Goal: Information Seeking & Learning: Understand process/instructions

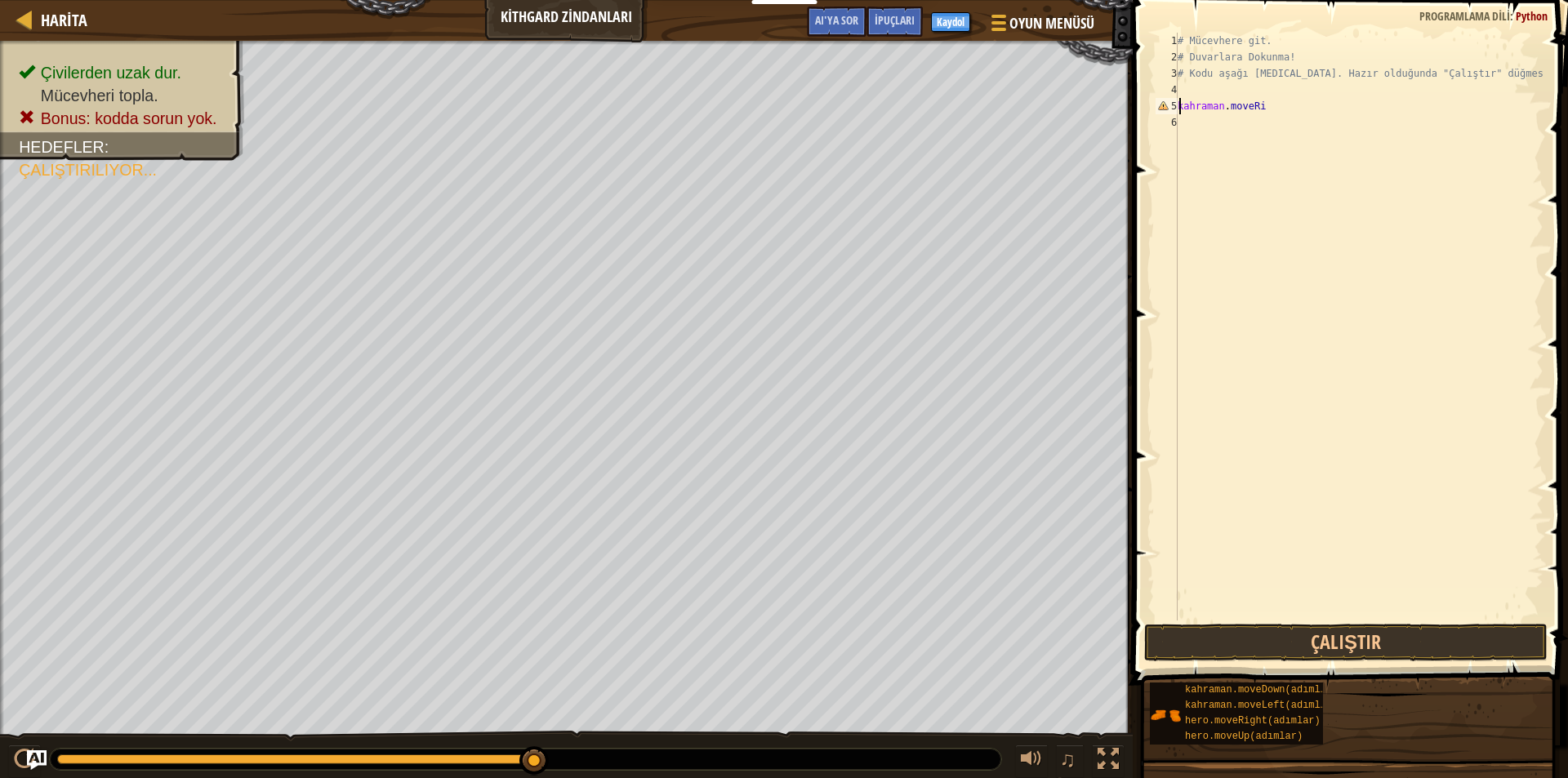
scroll to position [7, 0]
click at [1181, 124] on div "# Mücevhere git. # Duvarlara Dokunma! # Kodu aşağı [MEDICAL_DATA]. Hazır olduğu…" at bounding box center [1358, 342] width 369 height 621
type textarea "drun"
click at [1196, 139] on div "# Mücevhere git. # Duvarlara Dokunma! # Kodu aşağı [MEDICAL_DATA]. Hazır olduğu…" at bounding box center [1358, 342] width 369 height 621
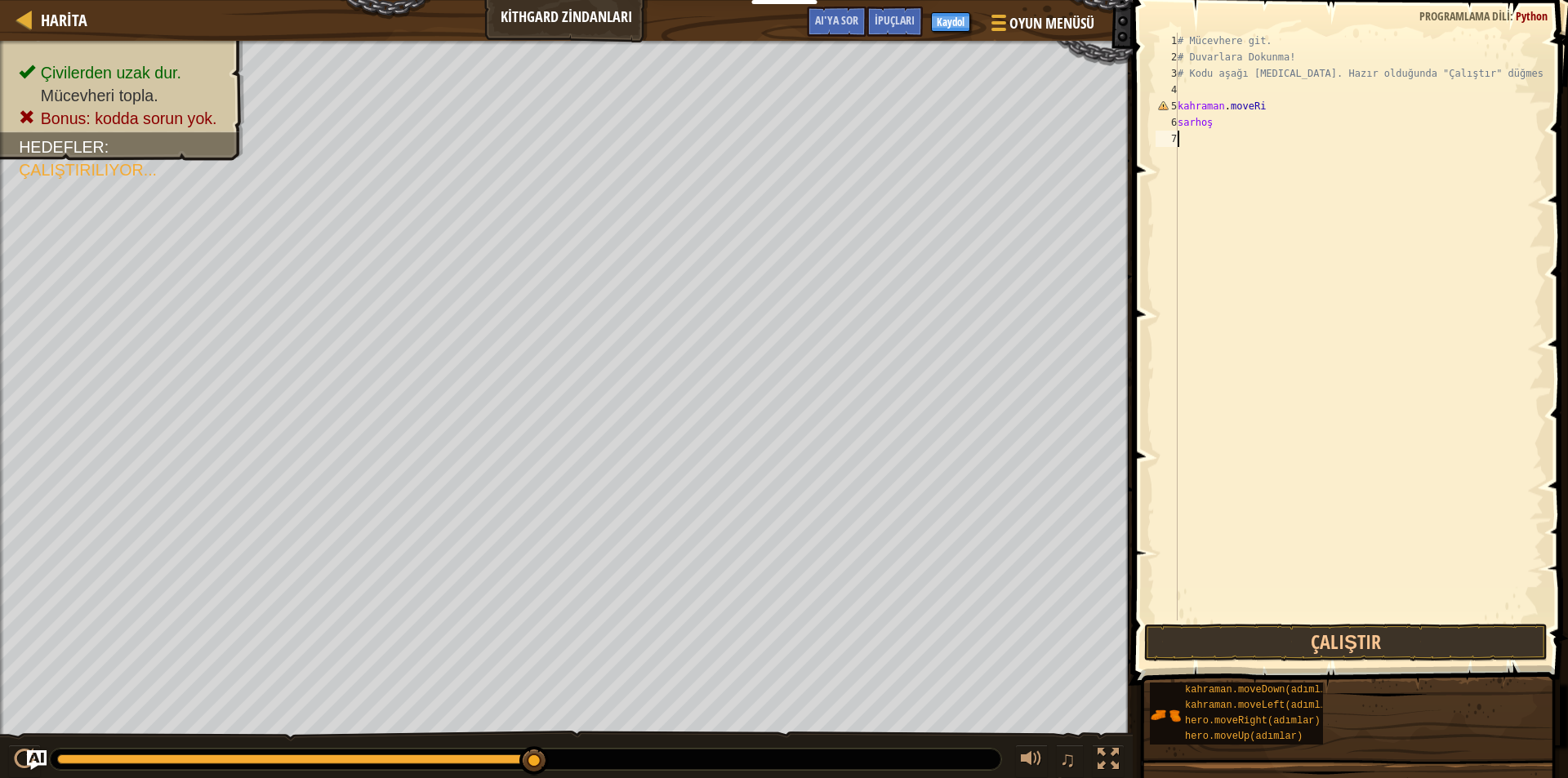
scroll to position [7, 0]
type textarea "left"
click at [1278, 156] on div "Hero.move Sol enter tuşu bas" at bounding box center [1329, 185] width 309 height 74
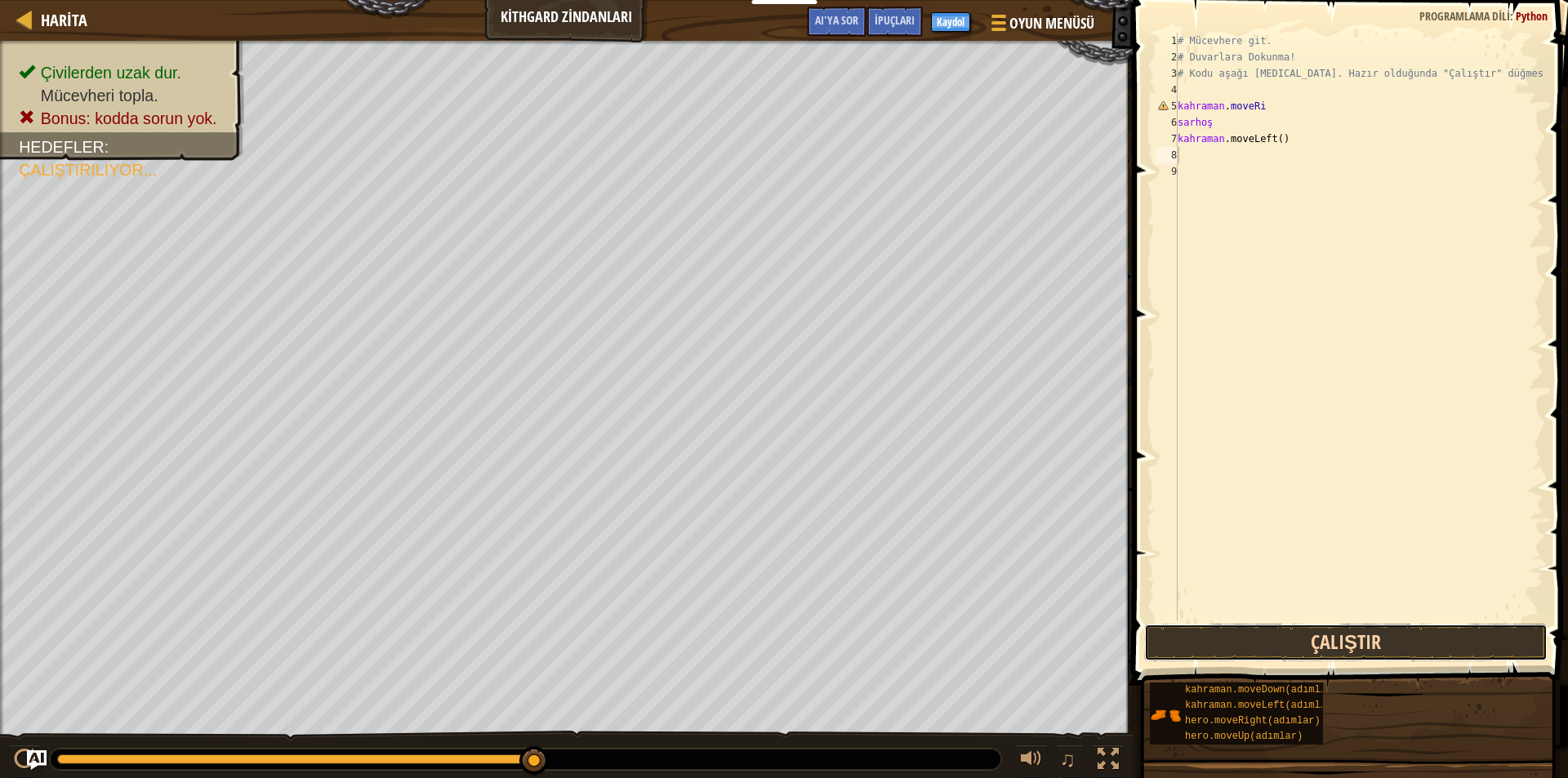
click at [1318, 638] on button "Çalıştır" at bounding box center [1345, 642] width 403 height 37
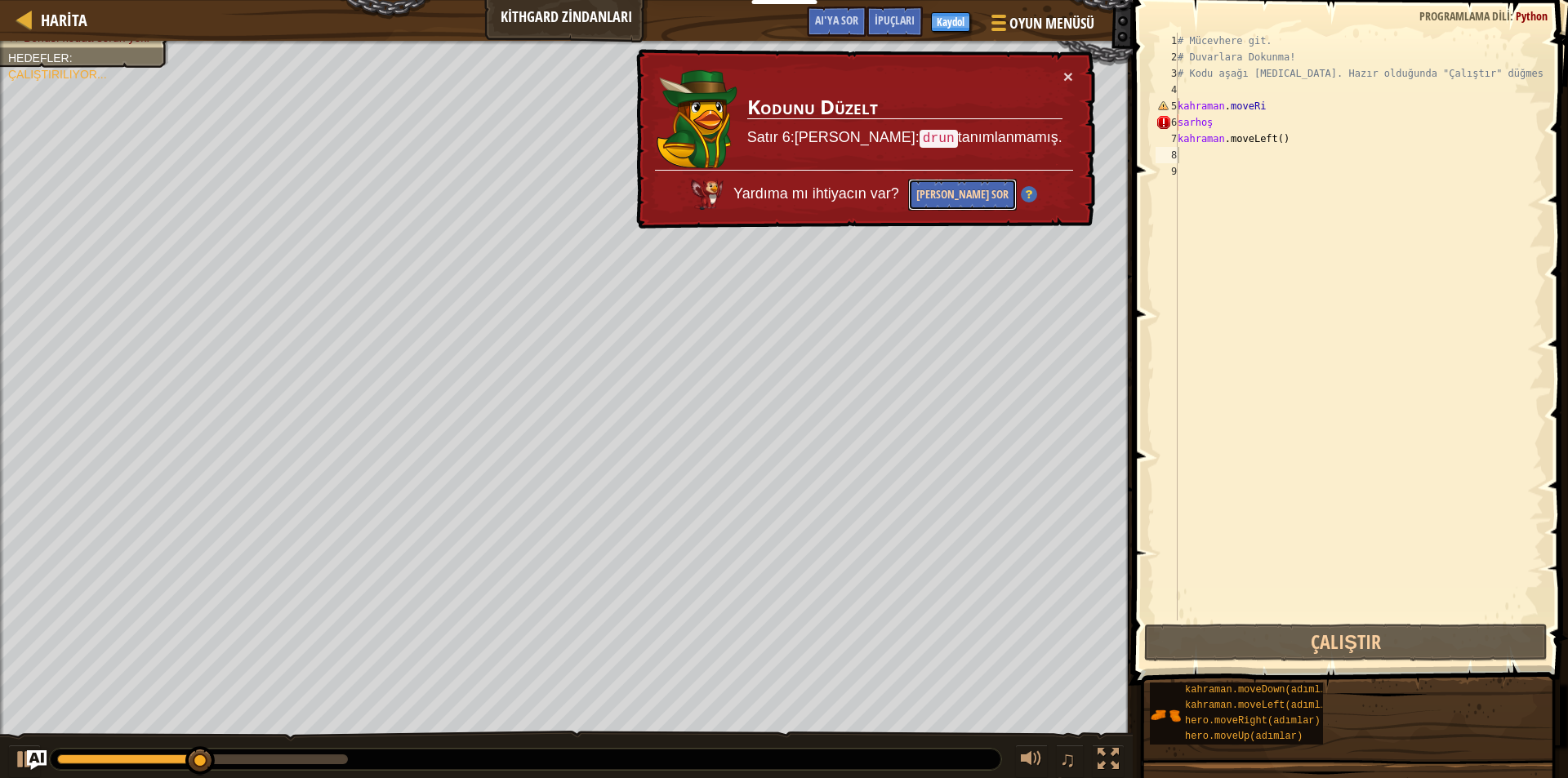
click at [971, 191] on font "[PERSON_NAME] Sor" at bounding box center [962, 194] width 92 height 16
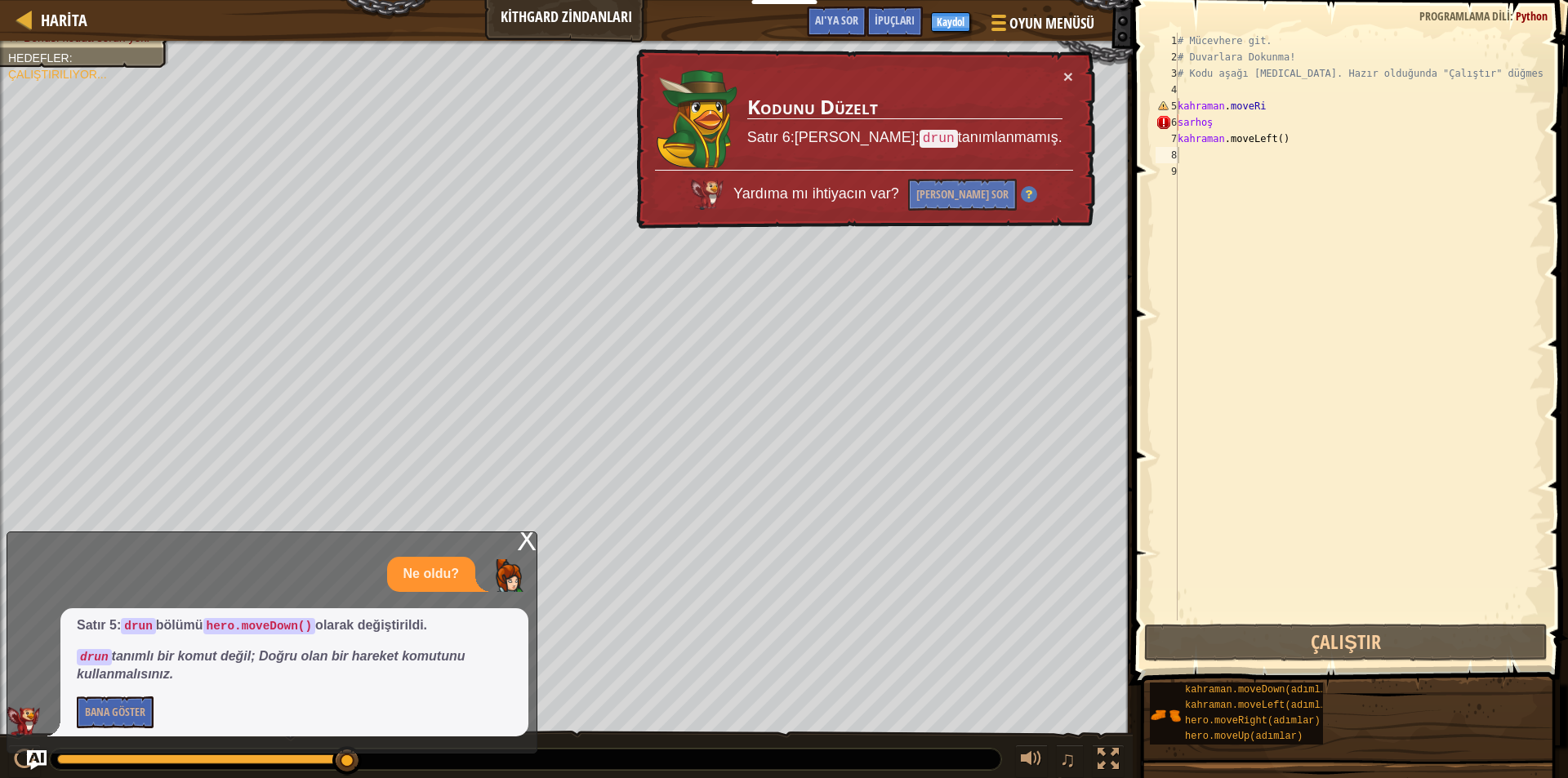
click at [524, 539] on font "X" at bounding box center [526, 540] width 20 height 34
